Goal: Transaction & Acquisition: Purchase product/service

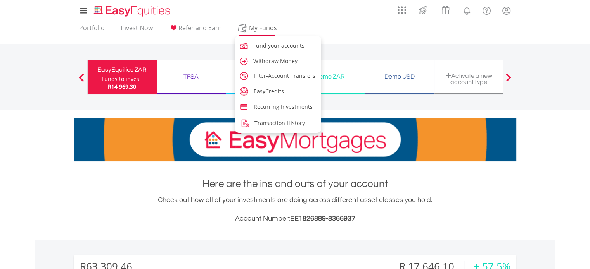
click at [267, 26] on span "My Funds" at bounding box center [263, 28] width 51 height 10
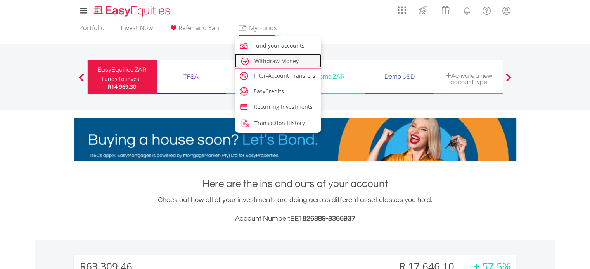
click at [267, 65] on link "Withdraw Money" at bounding box center [278, 60] width 87 height 14
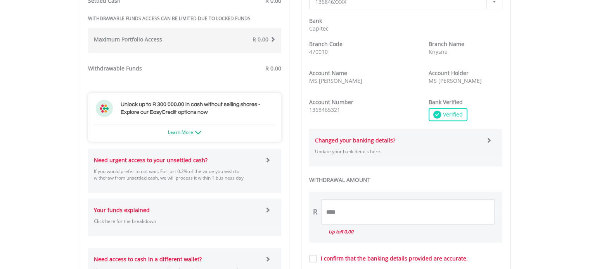
scroll to position [349, 0]
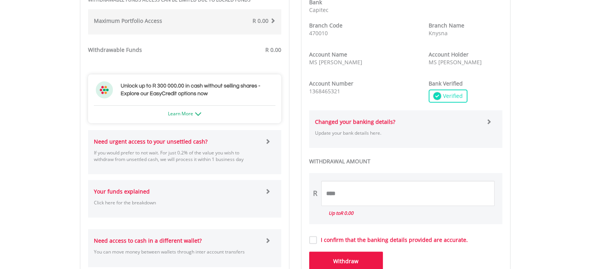
drag, startPoint x: 272, startPoint y: 144, endPoint x: 268, endPoint y: 142, distance: 4.2
click at [272, 144] on div at bounding box center [273, 142] width 16 height 8
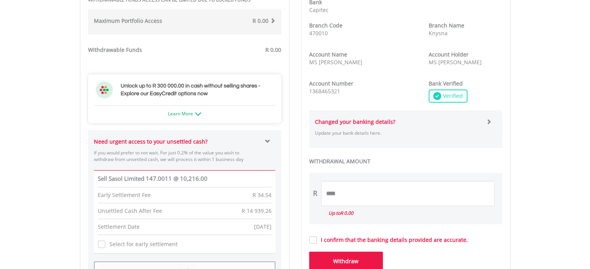
click at [267, 142] on span at bounding box center [267, 141] width 5 height 5
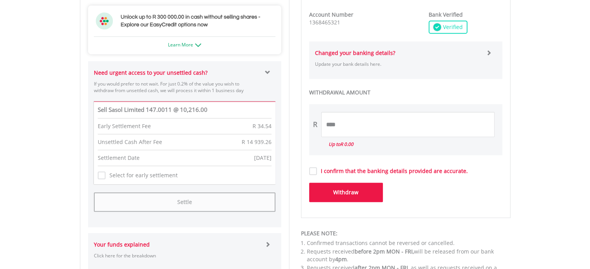
scroll to position [426, 0]
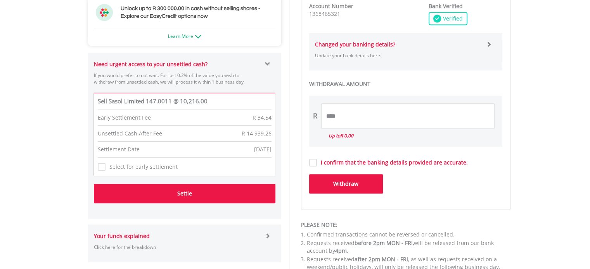
click at [190, 193] on button "Settle" at bounding box center [184, 193] width 181 height 19
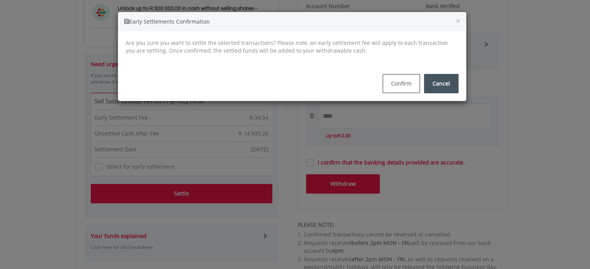
drag, startPoint x: 272, startPoint y: 42, endPoint x: 333, endPoint y: 55, distance: 62.7
click at [333, 55] on div "Are you sure you want to settle the selected transactions? Please note, an earl…" at bounding box center [292, 48] width 348 height 35
click at [395, 78] on button "Confirm" at bounding box center [401, 83] width 38 height 19
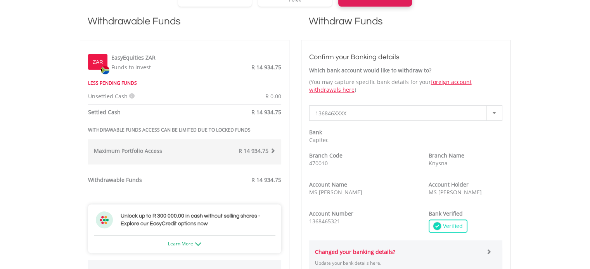
scroll to position [271, 0]
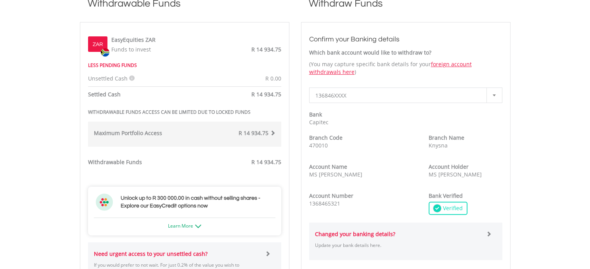
click at [271, 131] on span at bounding box center [272, 132] width 5 height 5
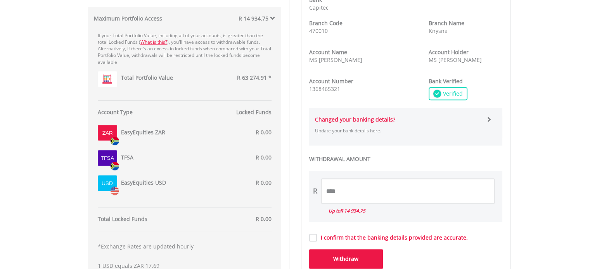
scroll to position [388, 0]
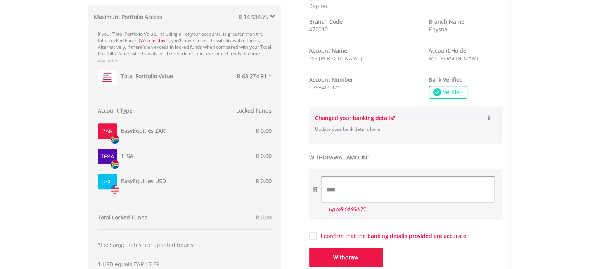
click at [384, 189] on input "****" at bounding box center [407, 189] width 173 height 25
drag, startPoint x: 384, startPoint y: 189, endPoint x: 253, endPoint y: 191, distance: 130.7
type input "********"
click at [317, 239] on label "I confirm that the banking details provided are accurate." at bounding box center [392, 237] width 151 height 8
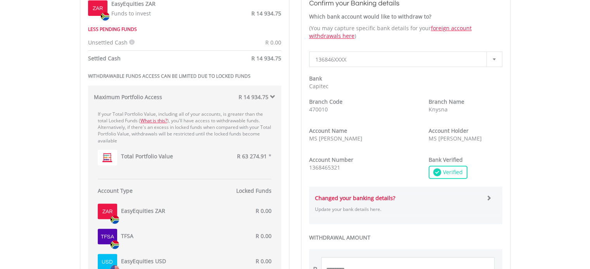
scroll to position [426, 0]
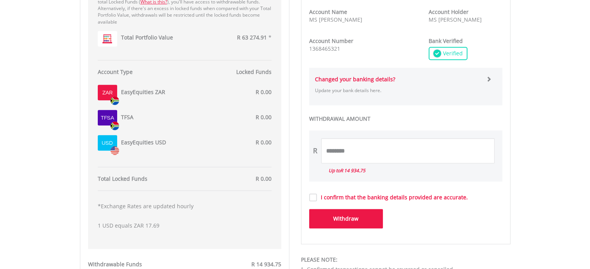
click at [352, 223] on button "Withdraw" at bounding box center [346, 218] width 74 height 19
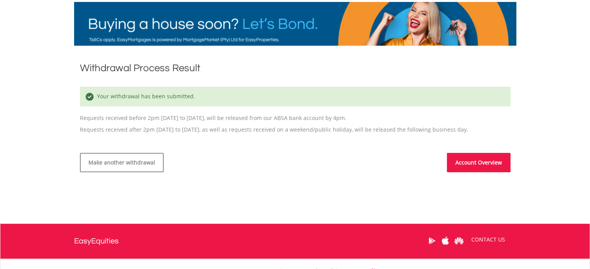
scroll to position [116, 0]
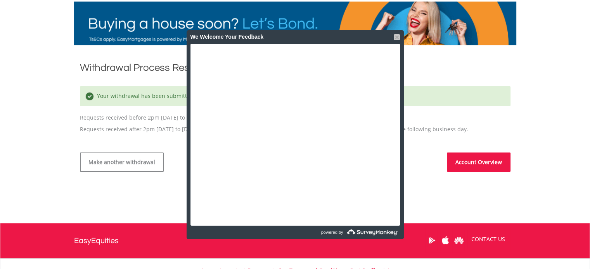
click at [393, 36] on div at bounding box center [396, 37] width 6 height 6
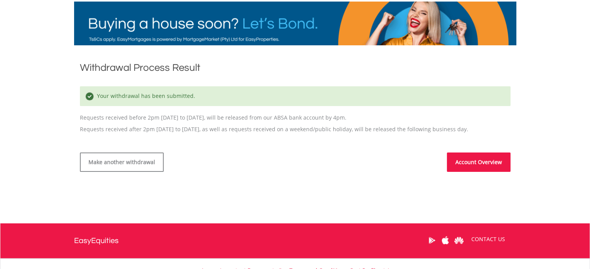
drag, startPoint x: 85, startPoint y: 116, endPoint x: 343, endPoint y: 112, distance: 258.2
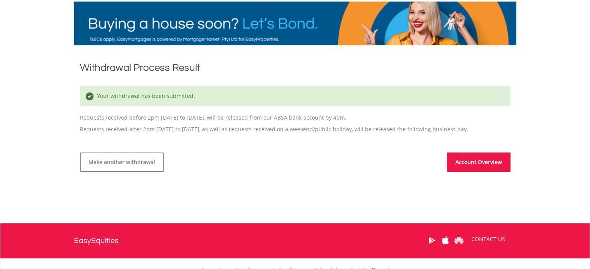
click at [343, 112] on p "Requests received before 2pm Monday to Friday, will be released from our ABSA b…" at bounding box center [295, 100] width 430 height 43
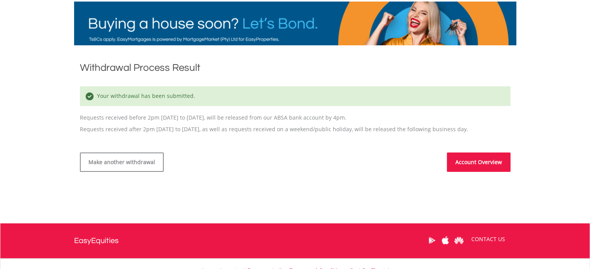
click at [343, 112] on p "Requests received before 2pm Monday to Friday, will be released from our ABSA b…" at bounding box center [295, 100] width 430 height 43
drag, startPoint x: 341, startPoint y: 116, endPoint x: 71, endPoint y: 109, distance: 270.7
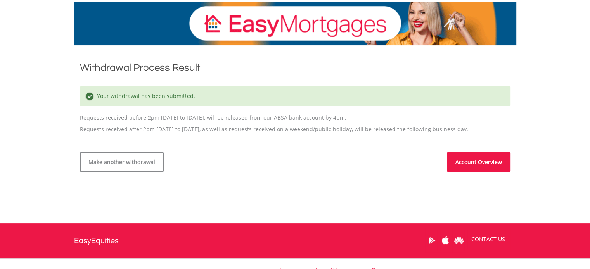
click at [71, 109] on div "Withdrawal Process Result Your withdrawal has been submitted. Requests received…" at bounding box center [295, 130] width 454 height 155
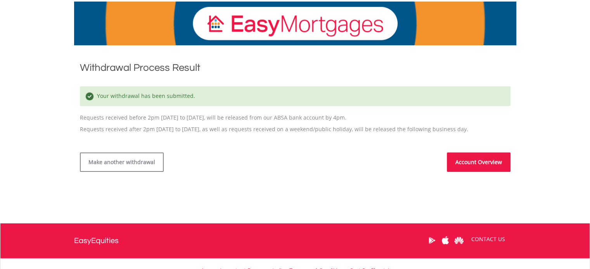
click at [76, 114] on div "Withdrawal Process Result Your withdrawal has been submitted. Requests received…" at bounding box center [295, 116] width 442 height 111
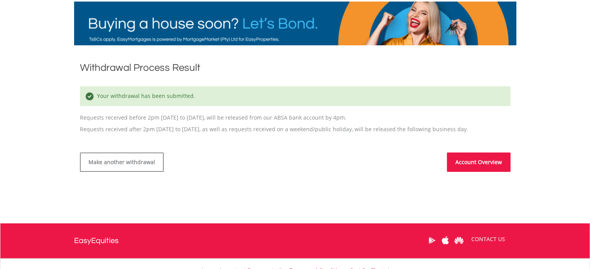
drag, startPoint x: 81, startPoint y: 116, endPoint x: 348, endPoint y: 115, distance: 267.5
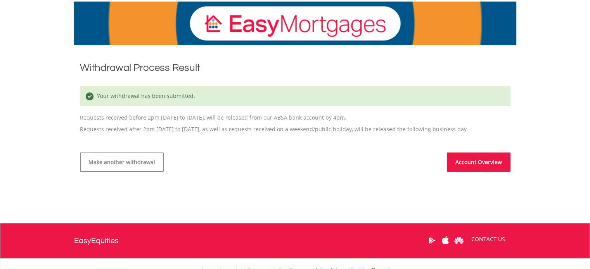
click at [348, 115] on p "Requests received before 2pm Monday to Friday, will be released from our ABSA b…" at bounding box center [295, 100] width 430 height 43
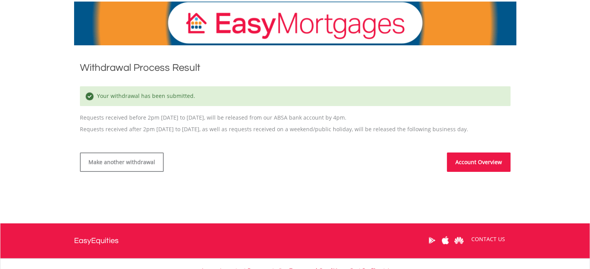
click at [348, 115] on p "Requests received before 2pm Monday to Friday, will be released from our ABSA b…" at bounding box center [295, 100] width 430 height 43
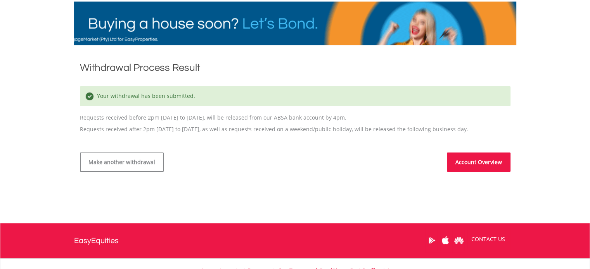
drag, startPoint x: 341, startPoint y: 114, endPoint x: 65, endPoint y: 113, distance: 276.0
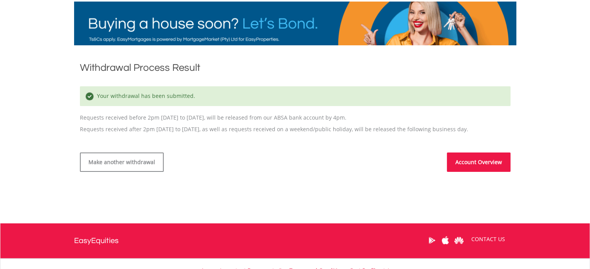
click at [66, 114] on body "My Investments Invest Now New Listings Sell My Recurring Investments Pending Or…" at bounding box center [295, 113] width 590 height 459
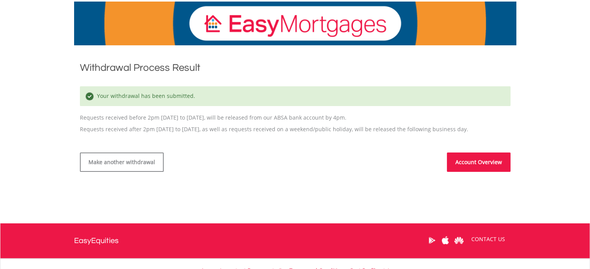
click at [64, 113] on body "My Investments Invest Now New Listings Sell My Recurring Investments Pending Or…" at bounding box center [295, 113] width 590 height 459
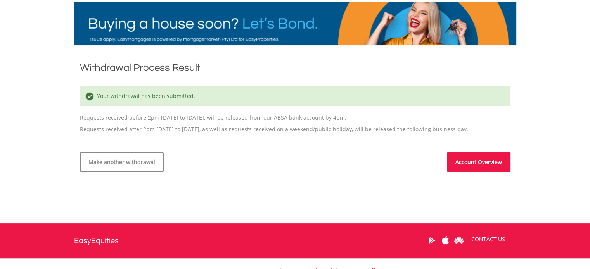
drag, startPoint x: 77, startPoint y: 124, endPoint x: 454, endPoint y: 128, distance: 376.8
click at [453, 128] on div "Withdrawal Process Result Your withdrawal has been submitted. Requests received…" at bounding box center [295, 116] width 442 height 111
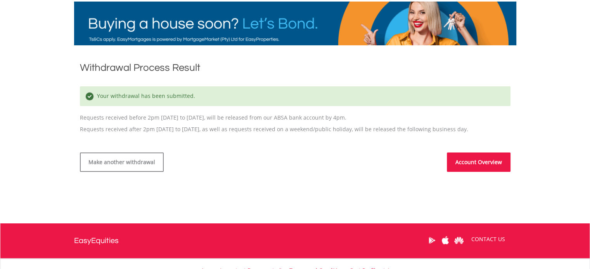
click at [454, 128] on p "Requests received after 2pm Monday to Friday, as well as requests received on a…" at bounding box center [295, 130] width 430 height 8
click at [479, 162] on link "Account Overview" at bounding box center [479, 162] width 64 height 19
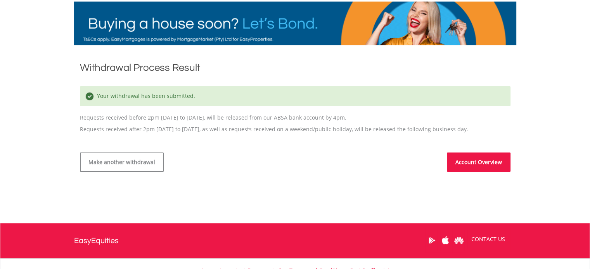
click at [479, 162] on link "Account Overview" at bounding box center [479, 162] width 64 height 19
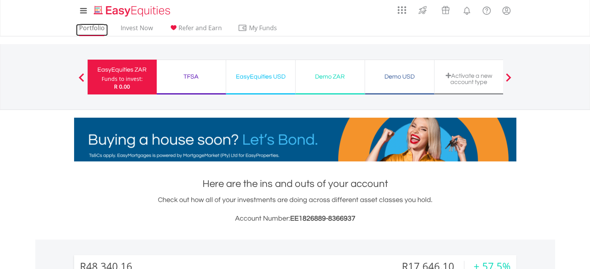
click at [91, 31] on link "Portfolio" at bounding box center [92, 30] width 32 height 12
